Goal: Information Seeking & Learning: Learn about a topic

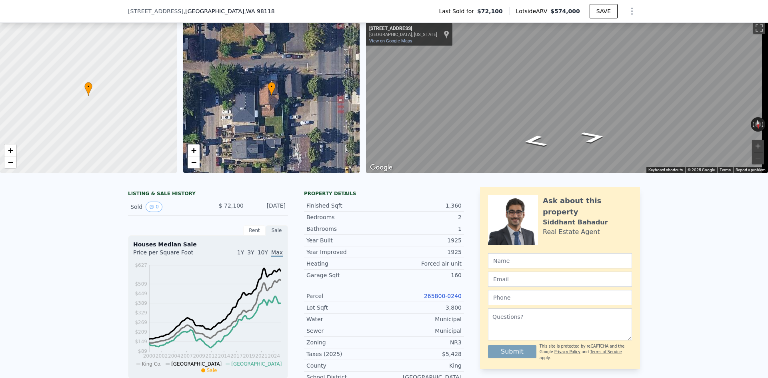
scroll to position [37, 0]
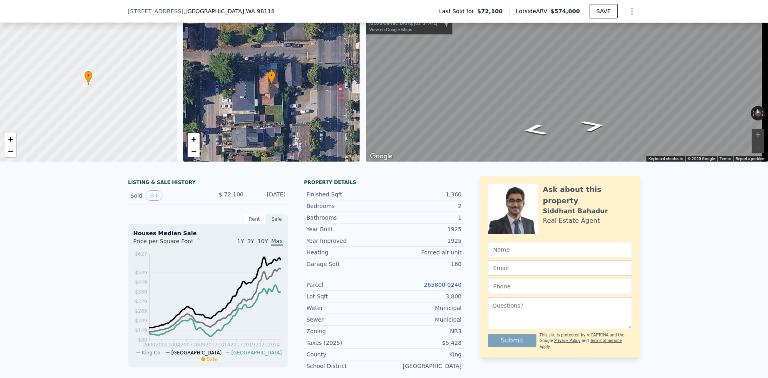
click at [442, 288] on link "265800-0240" at bounding box center [443, 285] width 38 height 6
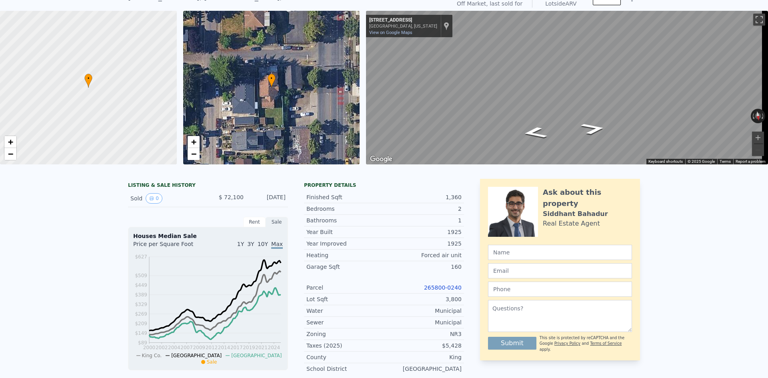
scroll to position [3, 0]
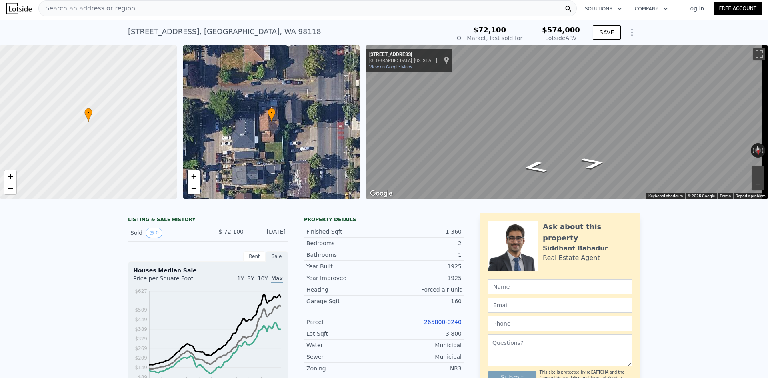
click at [632, 29] on icon "Show Options" at bounding box center [633, 33] width 10 height 10
click at [604, 52] on div "Edit Structure" at bounding box center [596, 53] width 90 height 16
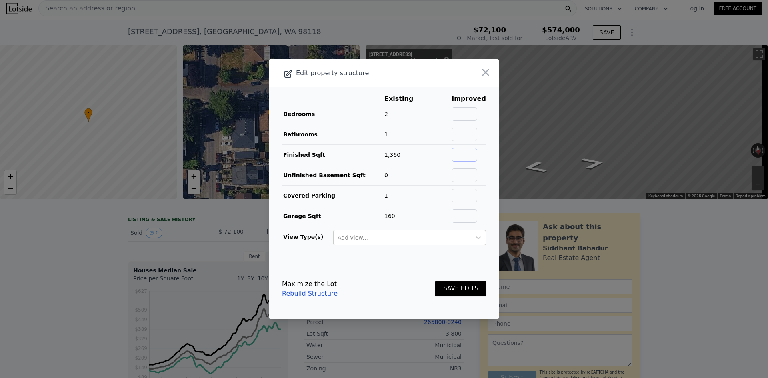
click at [461, 155] on input "text" at bounding box center [465, 155] width 26 height 14
type input "2200"
click at [457, 291] on button "SAVE EDITS" at bounding box center [460, 289] width 51 height 16
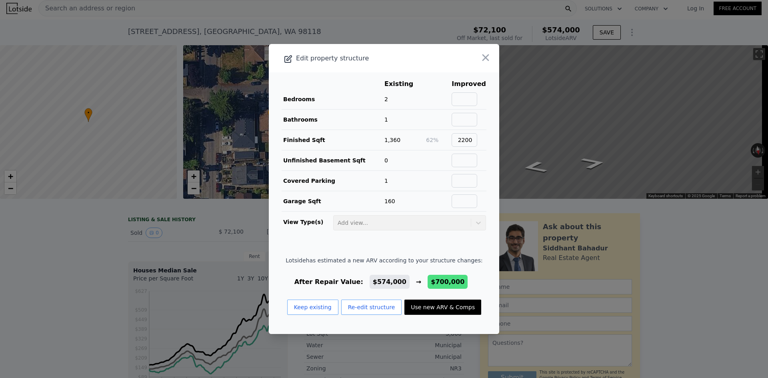
click at [442, 307] on button "Use new ARV & Comps" at bounding box center [443, 307] width 77 height 15
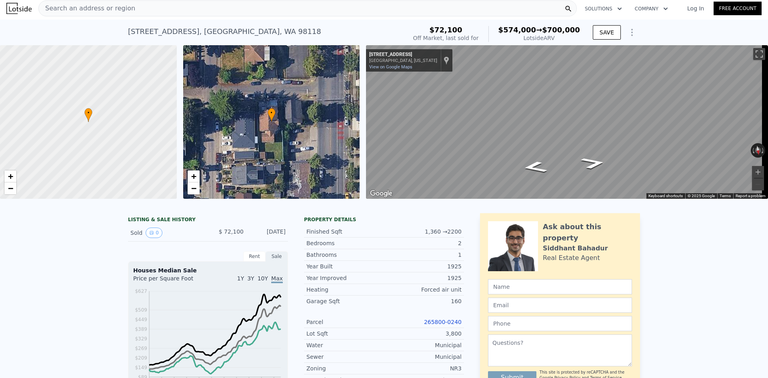
type input "3"
type input "6"
type input "1.75"
type input "3.25"
type input "1600"
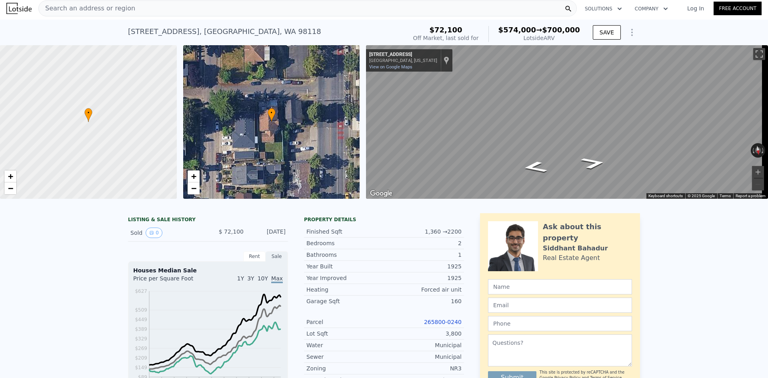
type input "3030"
type input "3405"
type input "6600"
checkbox input "true"
type input "$ 700,000"
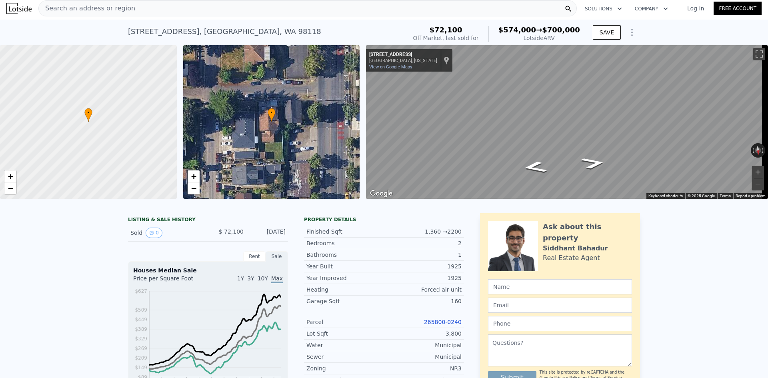
type input "$ 567,602"
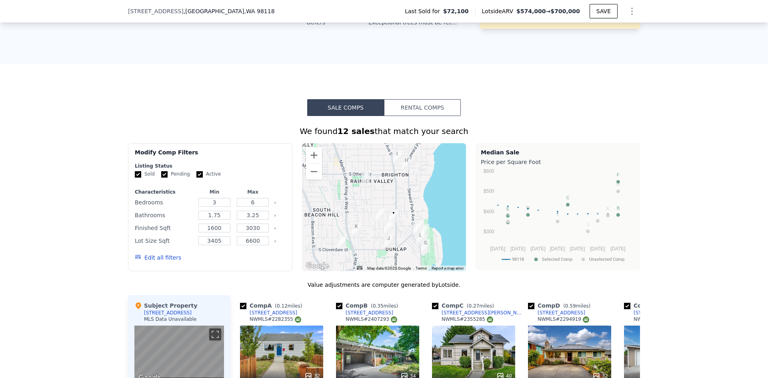
scroll to position [744, 0]
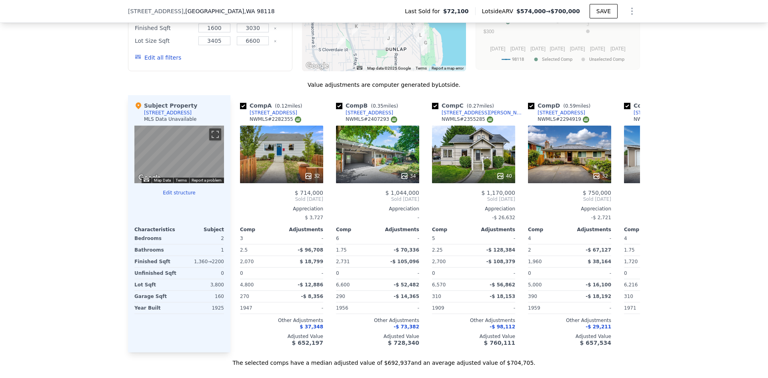
type input "2"
type input "4"
type input "1"
type input "3"
type input "1000"
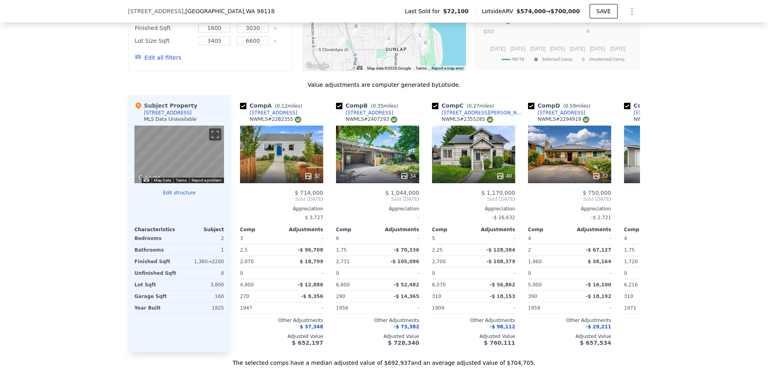
type input "1600"
type input "2765"
type input "6370"
checkbox input "false"
type input "$ 574,000"
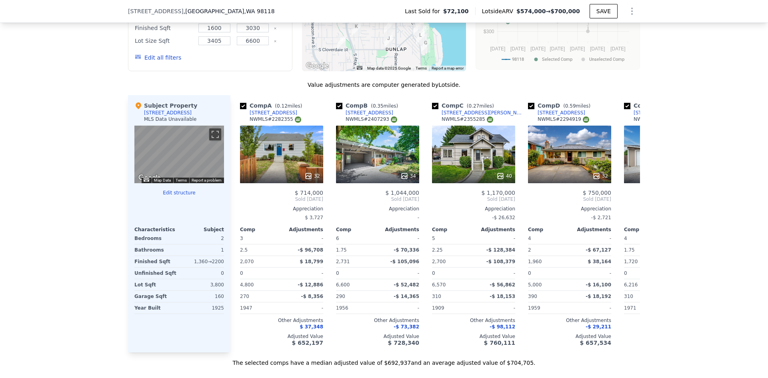
type input "$ 450,817"
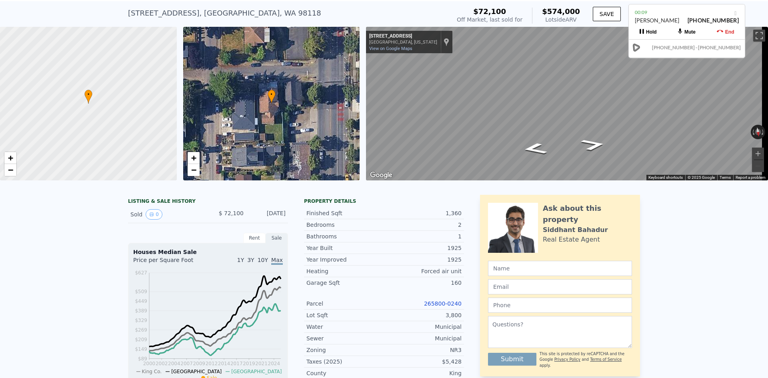
scroll to position [3, 0]
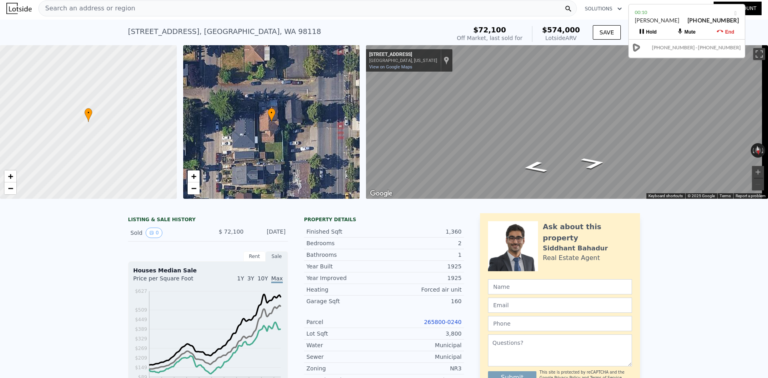
click at [290, 8] on div "Search an address or region" at bounding box center [307, 8] width 539 height 16
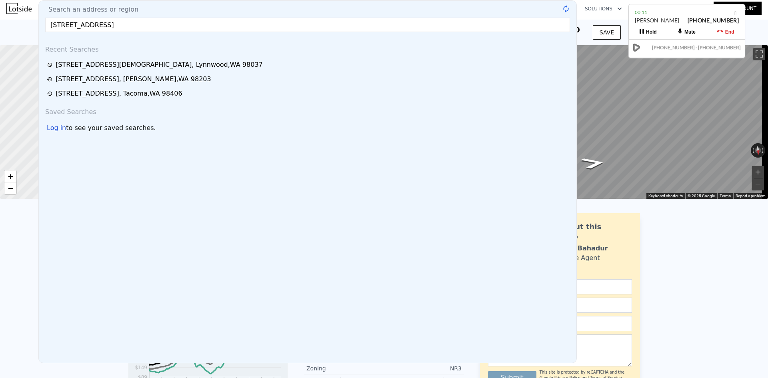
click at [188, 27] on input "[STREET_ADDRESS]" at bounding box center [307, 25] width 525 height 14
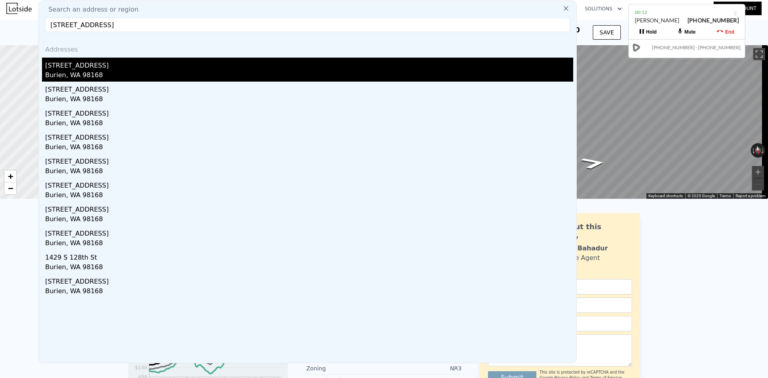
type input "[STREET_ADDRESS]"
click at [176, 72] on div "Burien, WA 98168" at bounding box center [309, 75] width 528 height 11
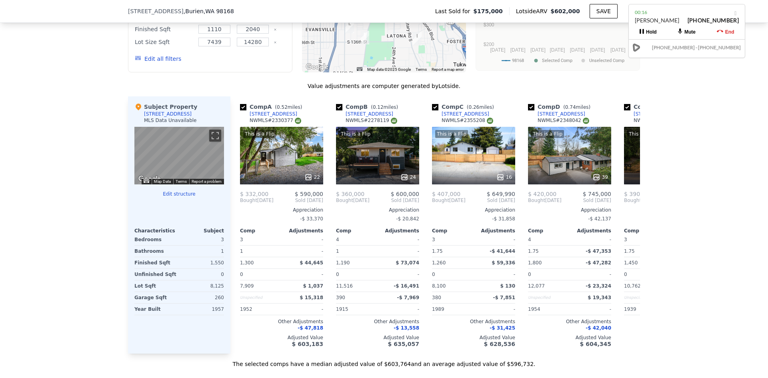
scroll to position [760, 0]
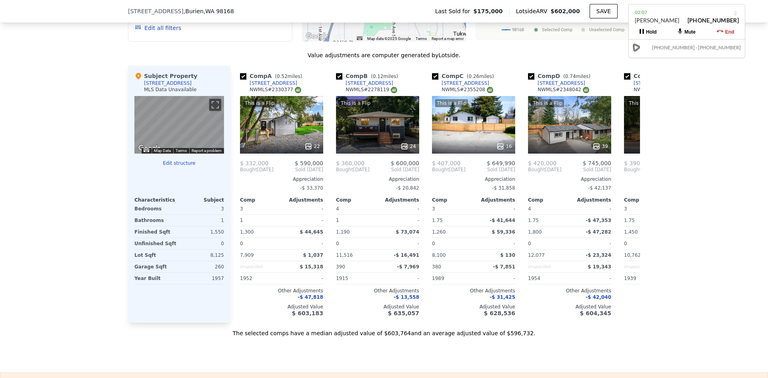
click at [700, 116] on div "We found 12 sales that match your search Filters Map Prices Modify Comp Filters…" at bounding box center [384, 111] width 768 height 451
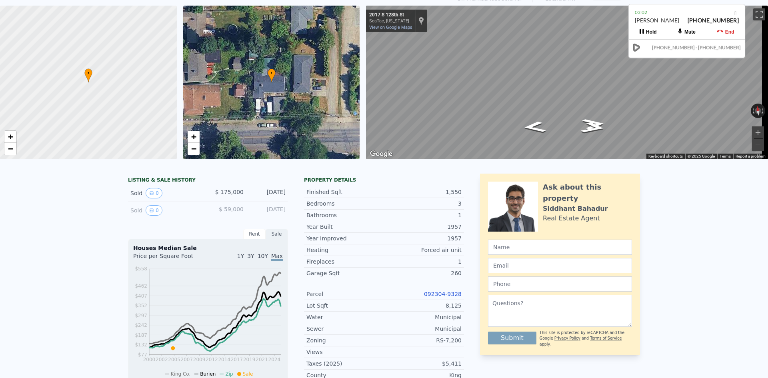
scroll to position [3, 0]
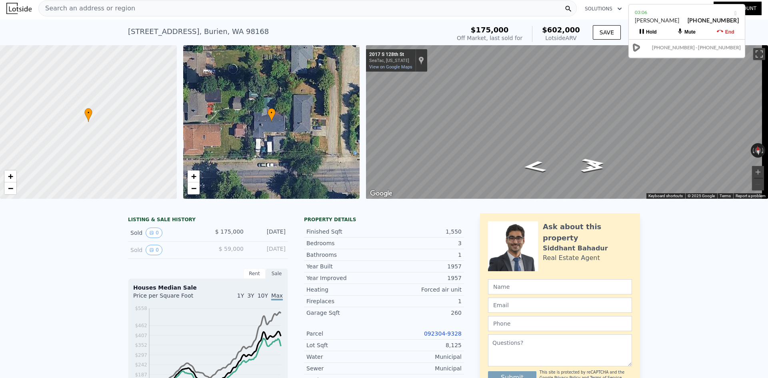
click at [240, 9] on div "Search an address or region" at bounding box center [307, 8] width 539 height 16
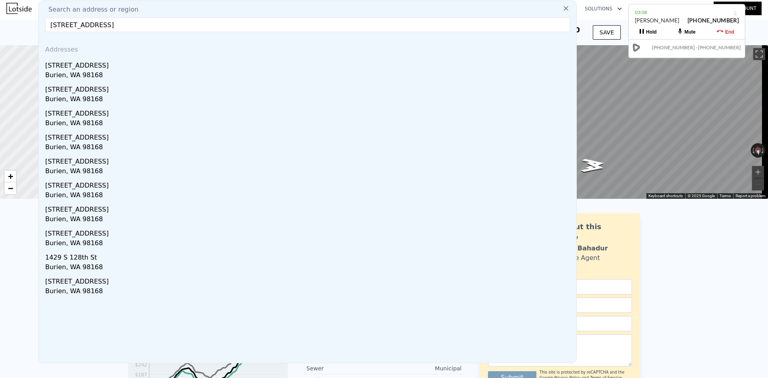
click at [170, 26] on input "[STREET_ADDRESS]" at bounding box center [307, 25] width 525 height 14
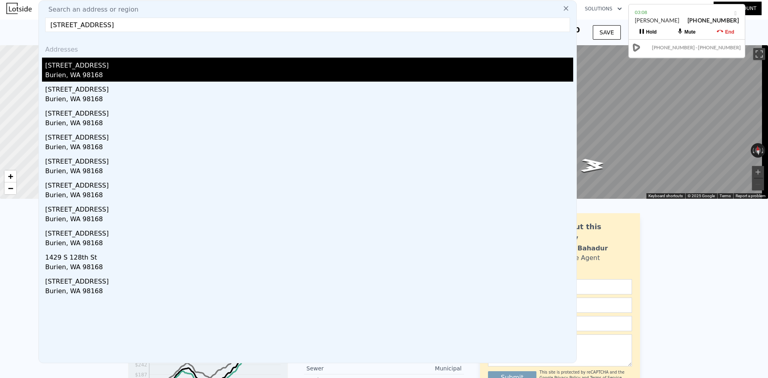
type input "[STREET_ADDRESS]"
click at [128, 64] on div "[STREET_ADDRESS]" at bounding box center [309, 64] width 528 height 13
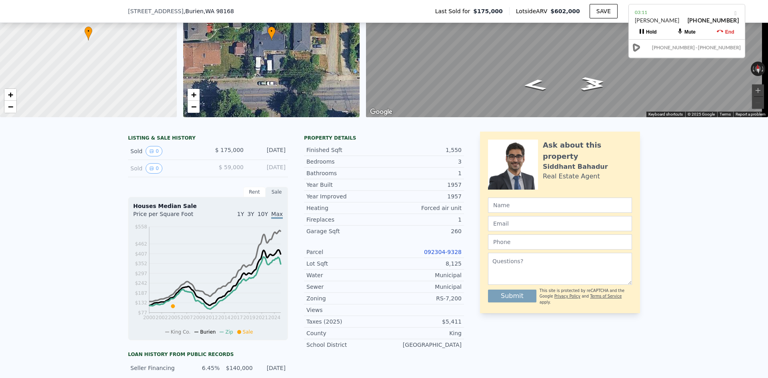
scroll to position [200, 0]
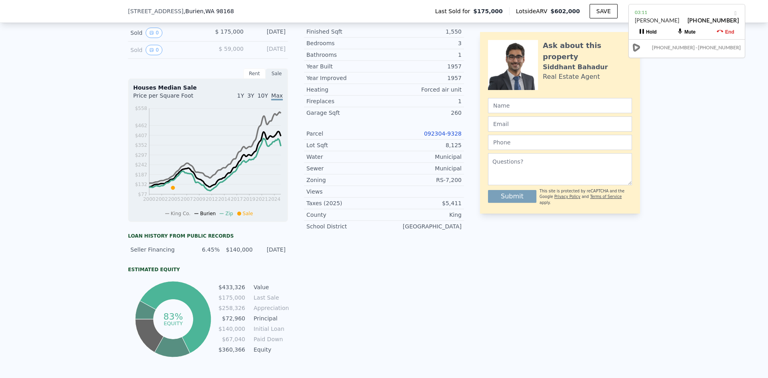
click at [445, 137] on link "092304-9328" at bounding box center [443, 133] width 38 height 6
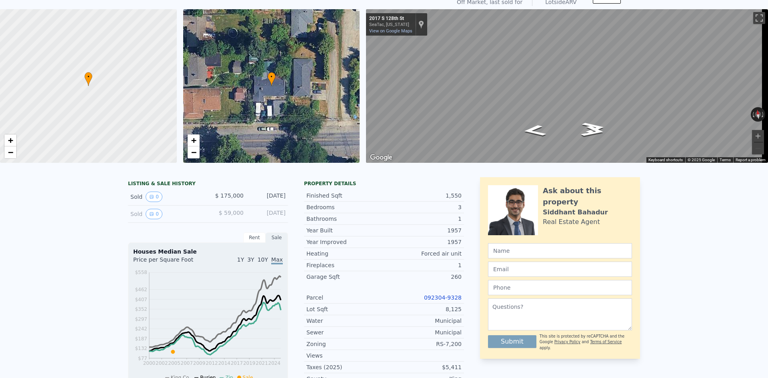
scroll to position [0, 0]
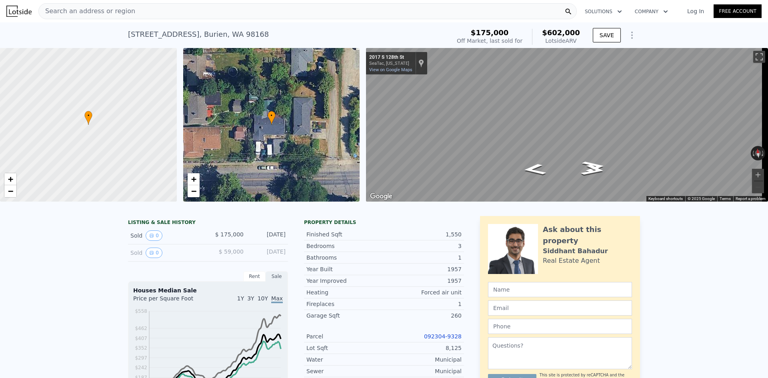
click at [334, 7] on div "Search an address or region" at bounding box center [307, 11] width 539 height 16
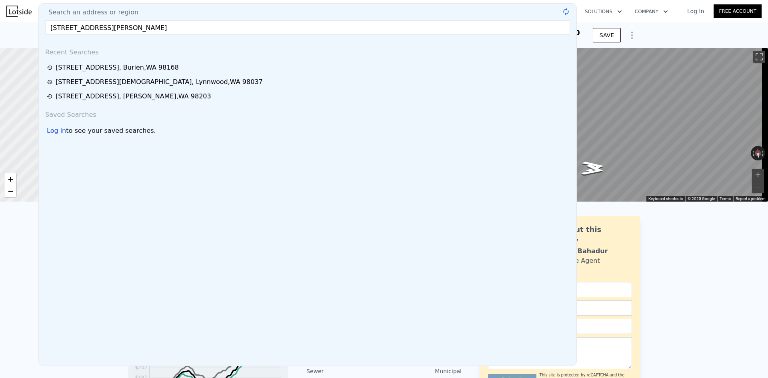
click at [245, 30] on input "[STREET_ADDRESS][PERSON_NAME]" at bounding box center [307, 27] width 525 height 14
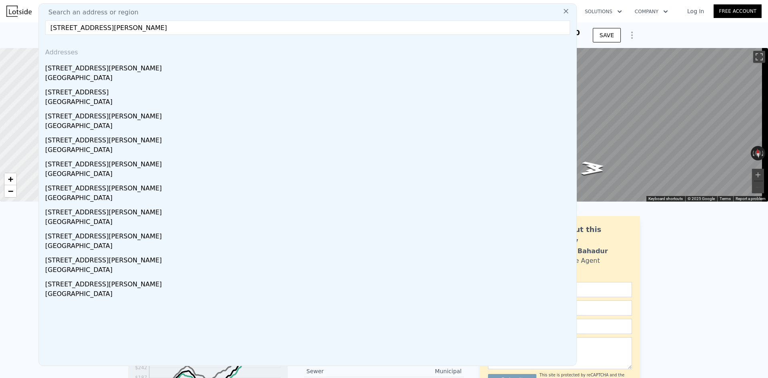
type input "[STREET_ADDRESS][PERSON_NAME]"
click at [211, 69] on div "[STREET_ADDRESS][PERSON_NAME]" at bounding box center [309, 66] width 528 height 13
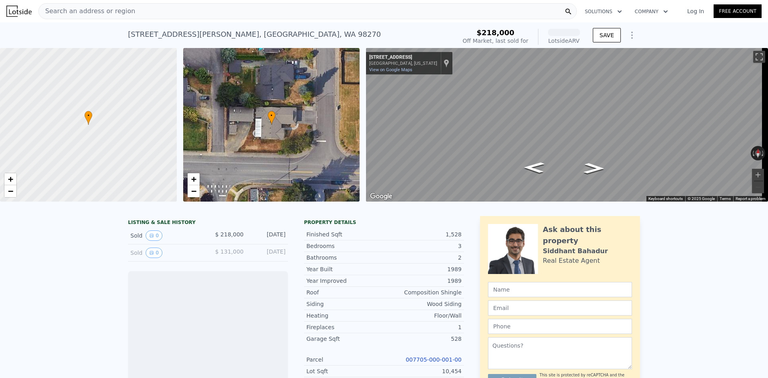
click at [390, 37] on div "[STREET_ADDRESS][PERSON_NAME] Sold [DATE] for $218k (~[GEOGRAPHIC_DATA] )" at bounding box center [290, 37] width 325 height 22
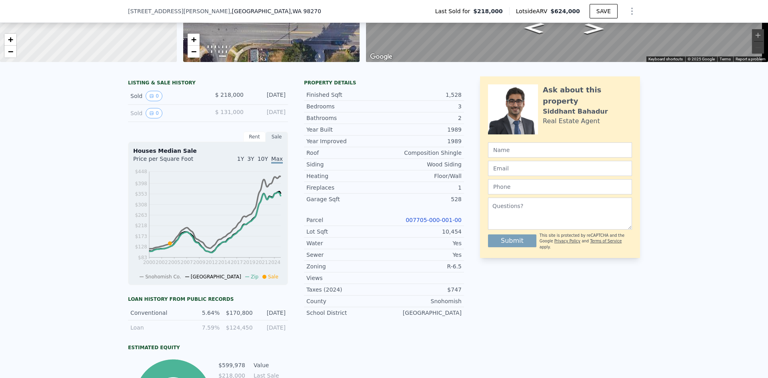
scroll to position [117, 0]
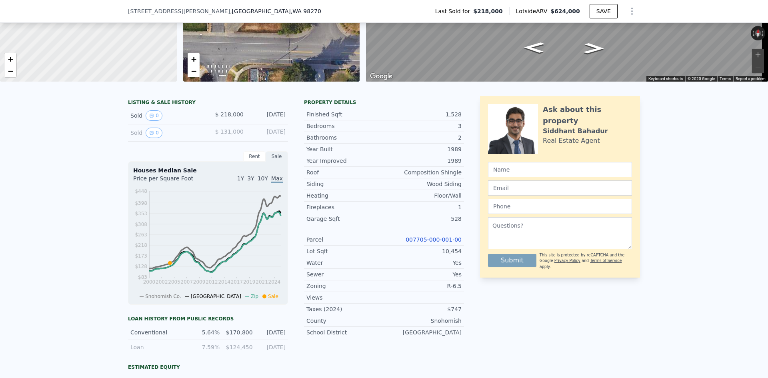
click at [440, 241] on div "Parcel 007705-000-001-00" at bounding box center [384, 240] width 160 height 12
click at [438, 243] on link "007705-000-001-00" at bounding box center [434, 240] width 56 height 6
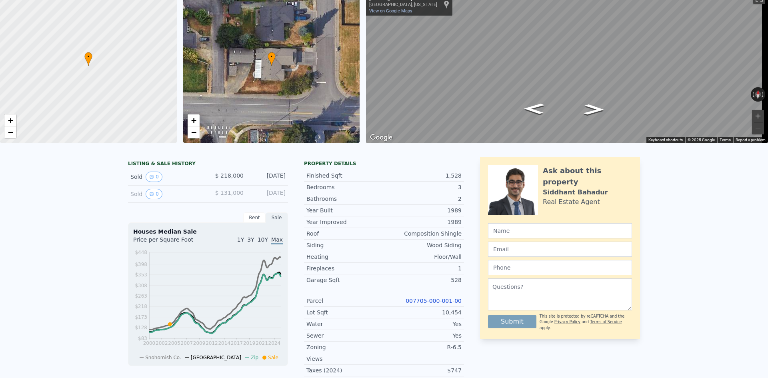
scroll to position [0, 0]
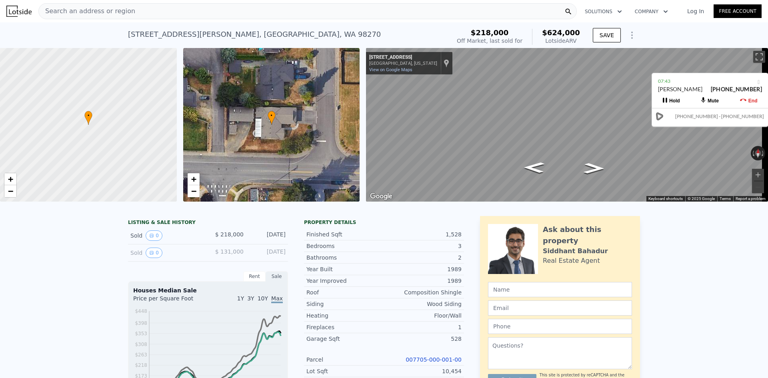
click at [430, 29] on div "[STREET_ADDRESS][PERSON_NAME] Sold [DATE] for $218k (~ARV $624k )" at bounding box center [287, 37] width 319 height 22
click at [411, 271] on div "Year Built 1989" at bounding box center [384, 269] width 160 height 11
click at [379, 30] on div "[STREET_ADDRESS][PERSON_NAME] Sold [DATE] for $218k (~ARV $624k )" at bounding box center [287, 37] width 319 height 22
click at [752, 98] on button "End" at bounding box center [749, 101] width 39 height 14
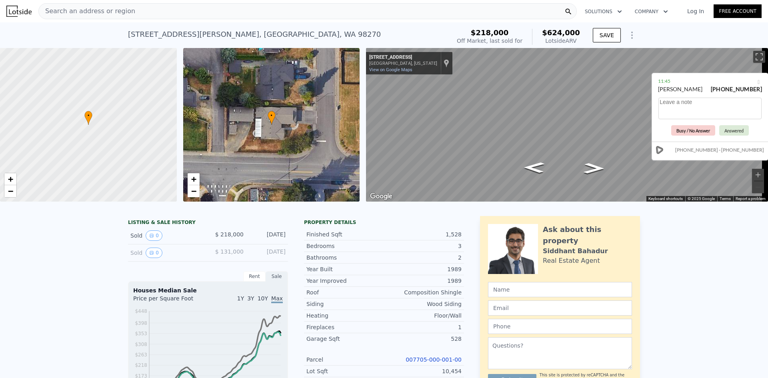
click at [676, 134] on button "Busy / No Answer" at bounding box center [694, 130] width 44 height 10
